Goal: Find specific page/section: Find specific page/section

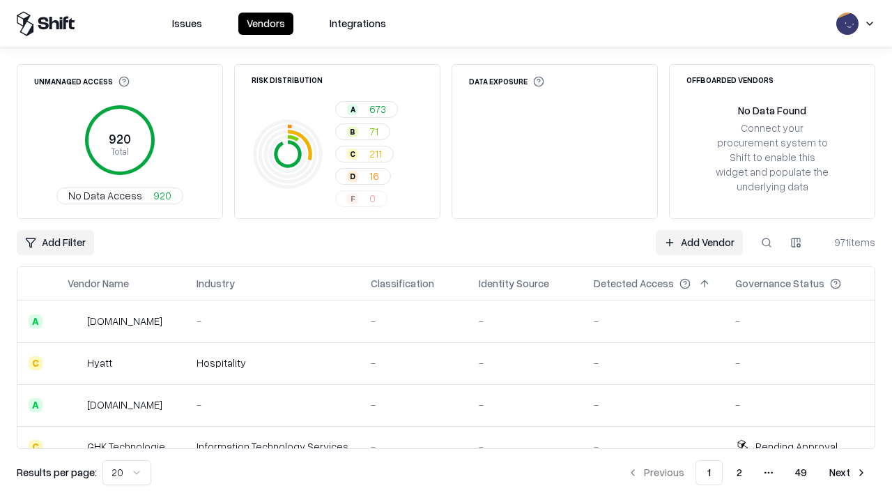
click at [796, 242] on html "Issues Vendors Integrations Unmanaged Access 920 Total No Data Access 920 Risk …" at bounding box center [446, 251] width 892 height 502
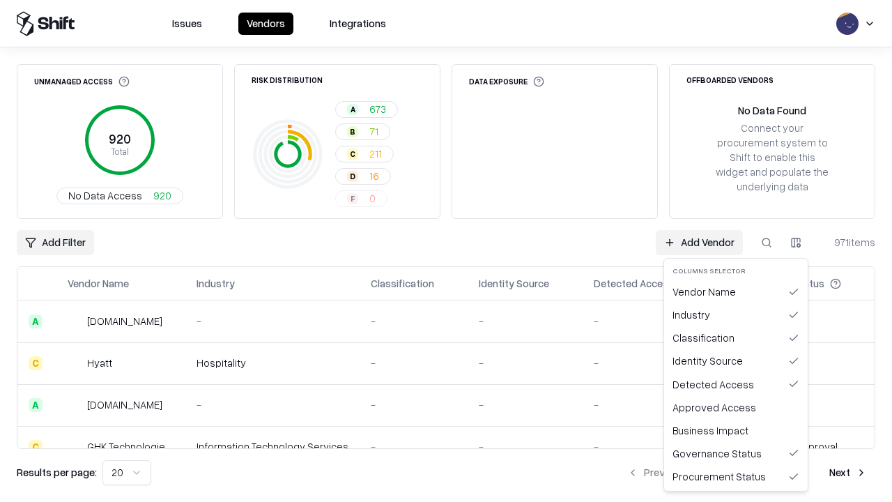
click at [446, 251] on html "Issues Vendors Integrations Unmanaged Access 920 Total No Data Access 920 Risk …" at bounding box center [446, 251] width 892 height 502
click at [796, 242] on button "button" at bounding box center [795, 242] width 25 height 25
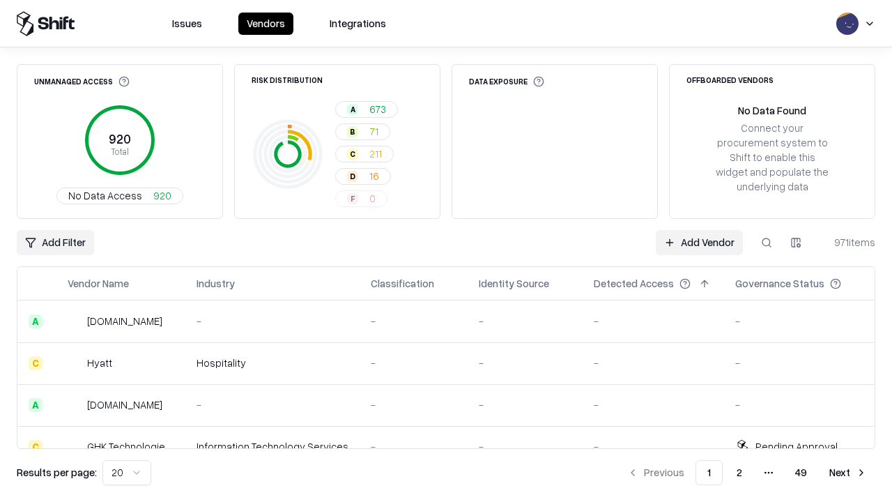
click at [796, 242] on html "Issues Vendors Integrations Unmanaged Access 920 Total No Data Access 920 Risk …" at bounding box center [446, 251] width 892 height 502
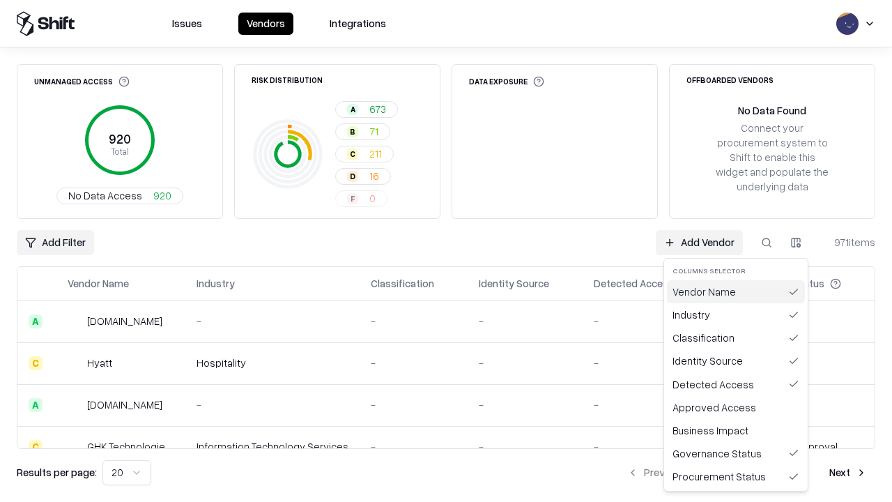
click at [736, 291] on div "Vendor Name" at bounding box center [736, 291] width 138 height 23
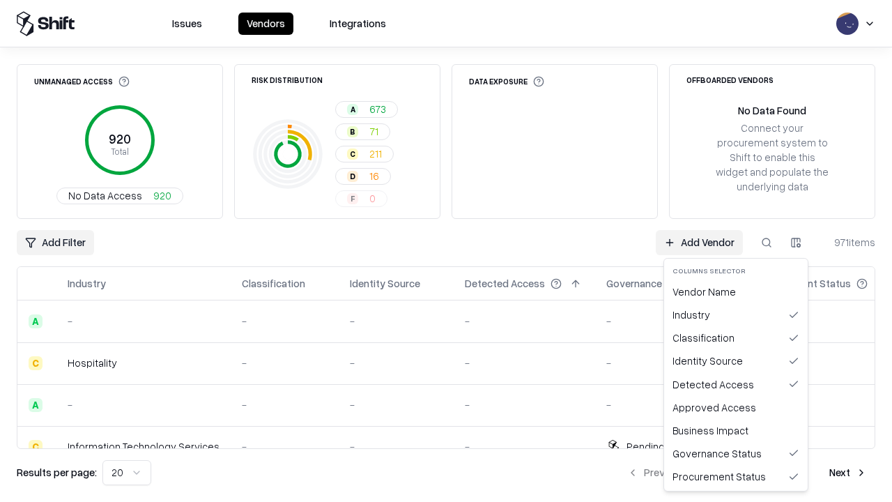
click at [796, 242] on html "Issues Vendors Integrations Unmanaged Access 920 Total No Data Access 920 Risk …" at bounding box center [446, 251] width 892 height 502
click at [736, 291] on div "Vendor Name" at bounding box center [736, 291] width 138 height 23
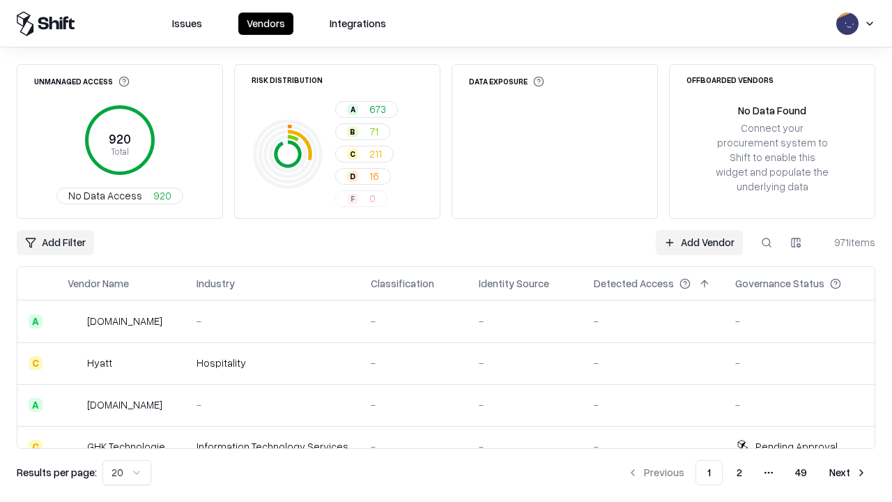
click at [796, 242] on html "Issues Vendors Integrations Unmanaged Access 920 Total No Data Access 920 Risk …" at bounding box center [446, 251] width 892 height 502
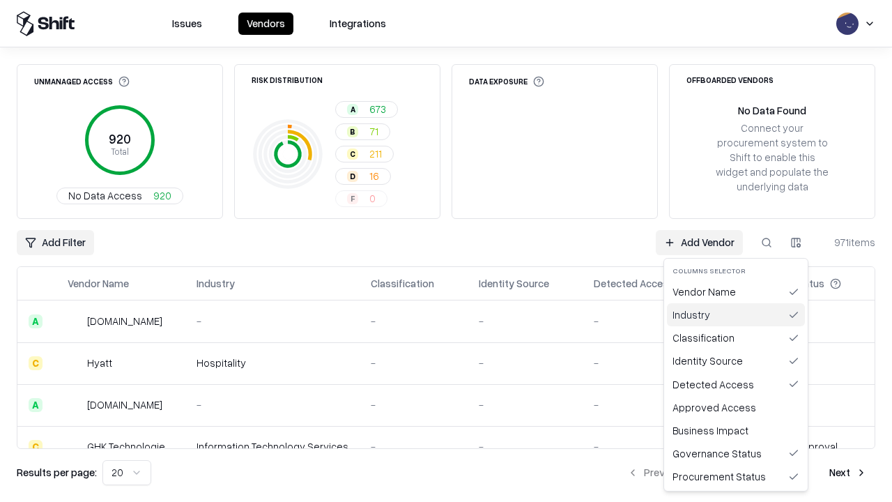
click at [736, 314] on div "Industry" at bounding box center [736, 314] width 138 height 23
